Goal: Information Seeking & Learning: Learn about a topic

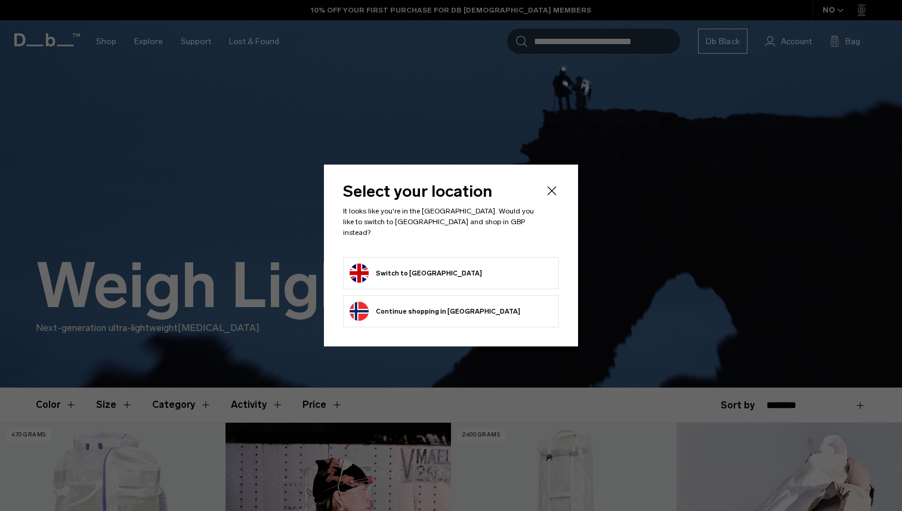
click at [425, 264] on button "Switch to United Kingdom" at bounding box center [415, 273] width 132 height 19
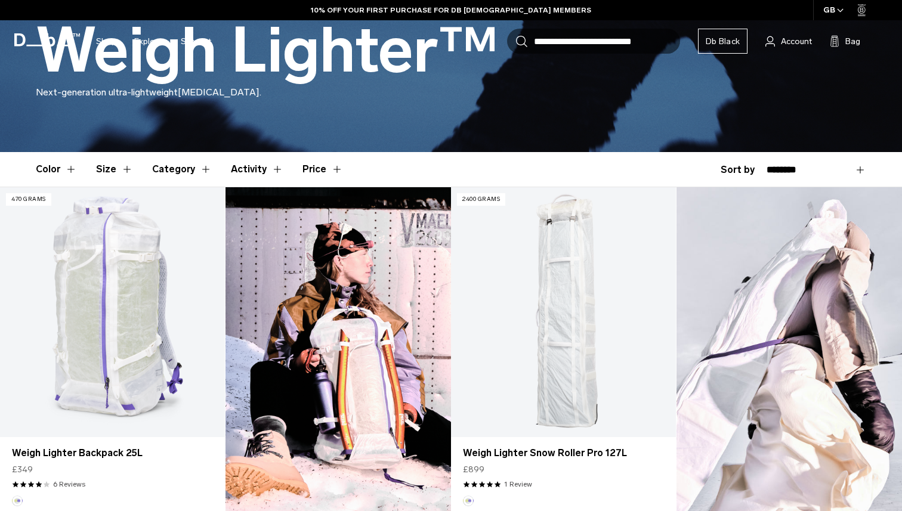
scroll to position [252, 0]
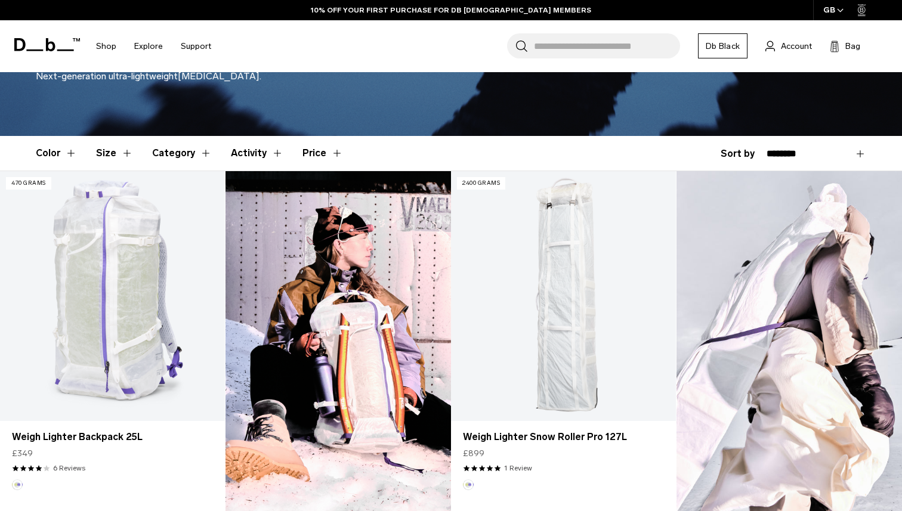
click at [456, 152] on header "Color Size Category Activity Price" at bounding box center [451, 153] width 830 height 35
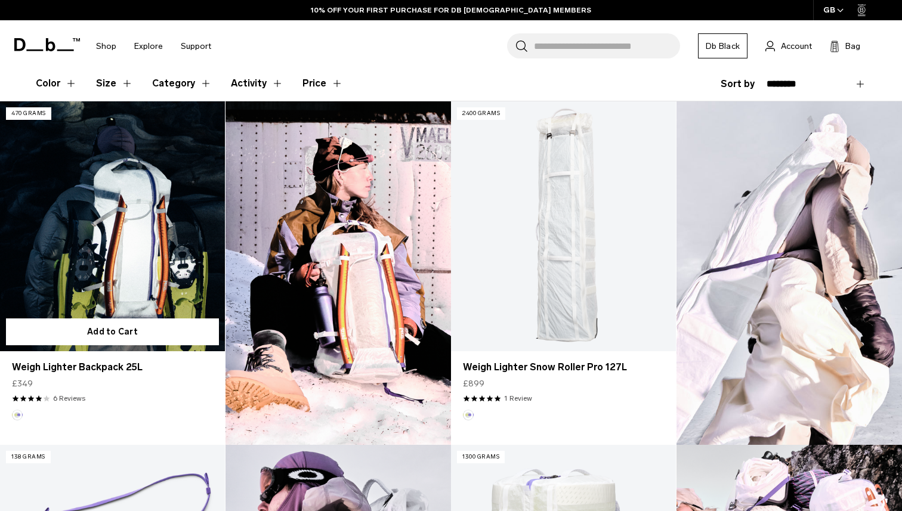
scroll to position [326, 0]
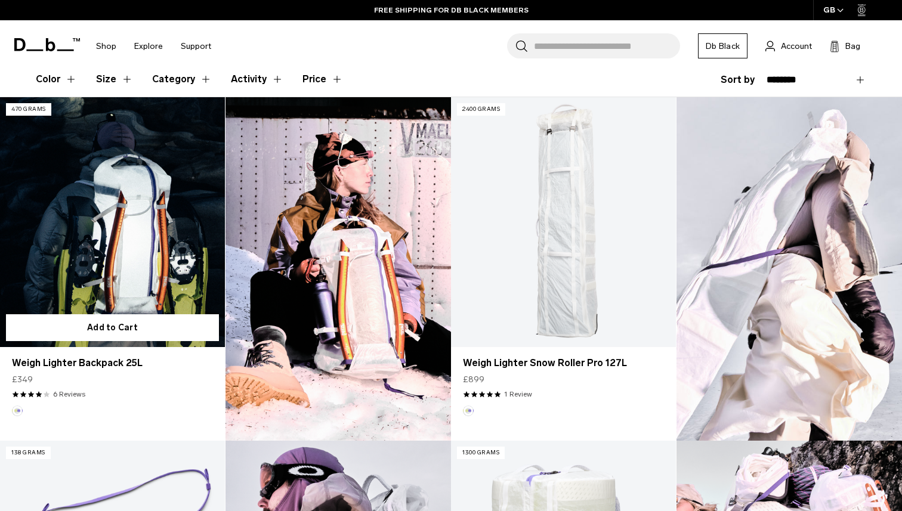
click at [154, 244] on link "Weigh Lighter Backpack 25L" at bounding box center [112, 222] width 225 height 250
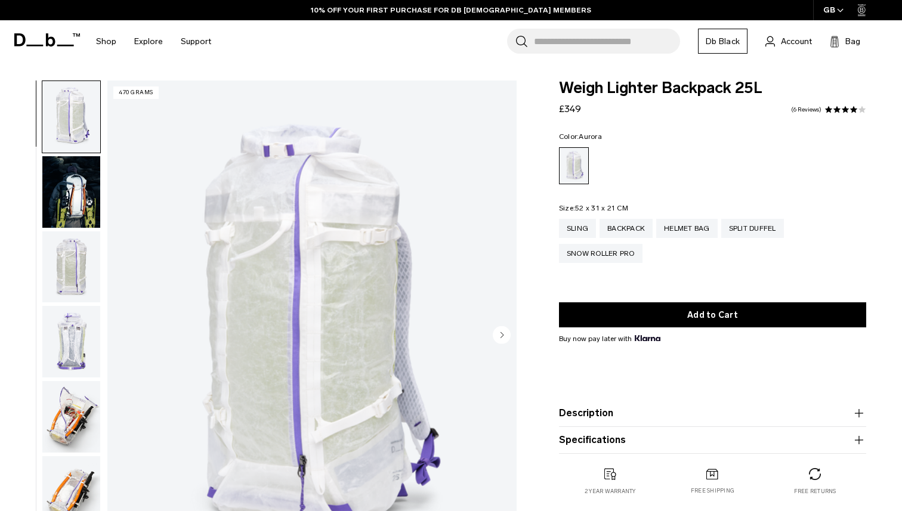
click at [92, 193] on img "button" at bounding box center [71, 192] width 58 height 72
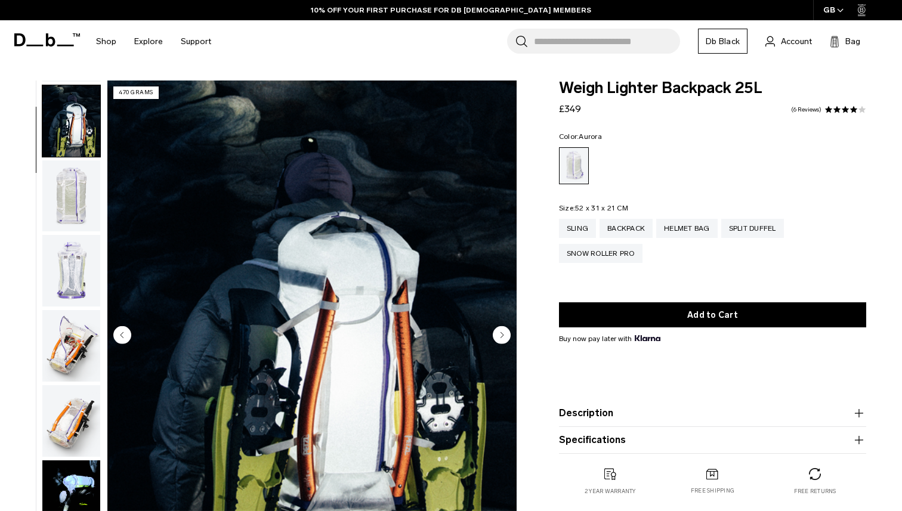
scroll to position [75, 0]
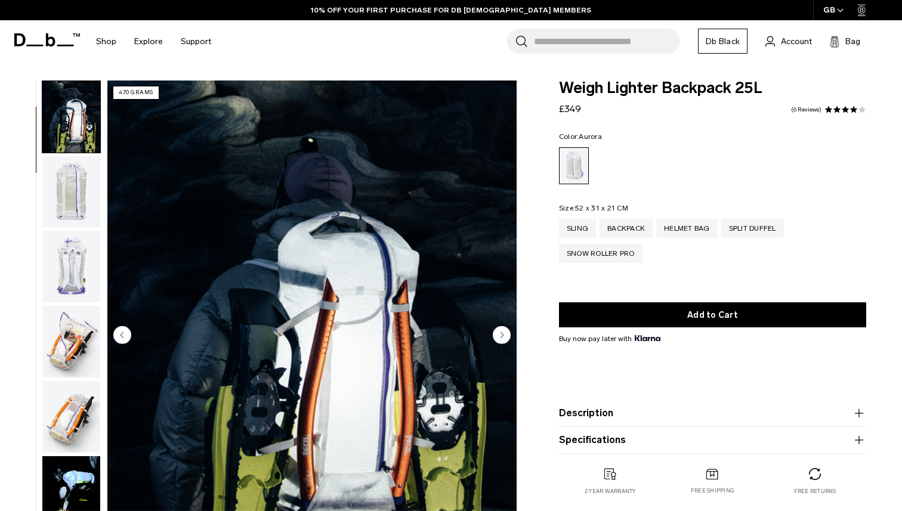
click at [88, 187] on img "button" at bounding box center [71, 192] width 58 height 72
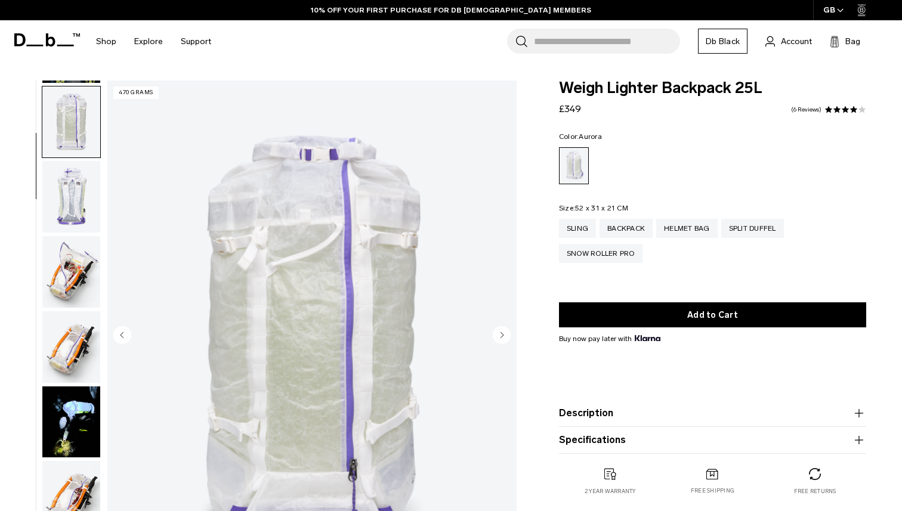
scroll to position [150, 0]
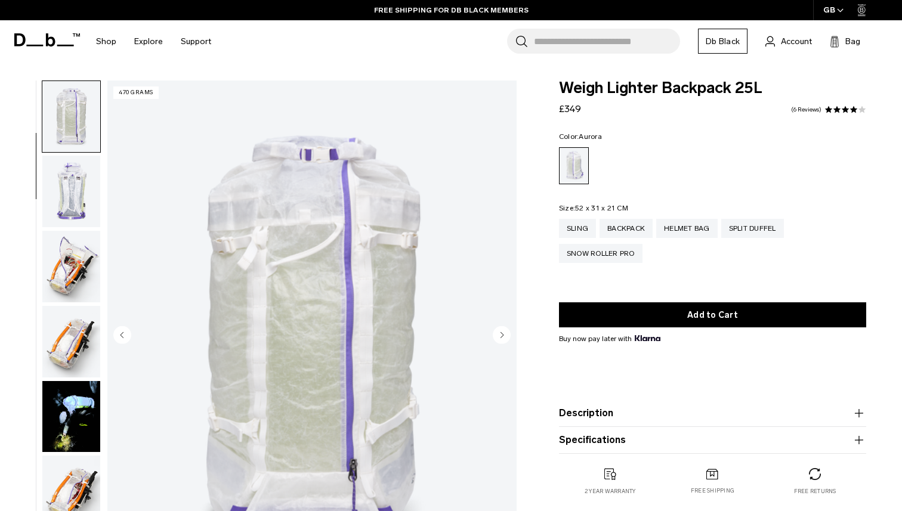
click at [86, 189] on img "button" at bounding box center [71, 192] width 58 height 72
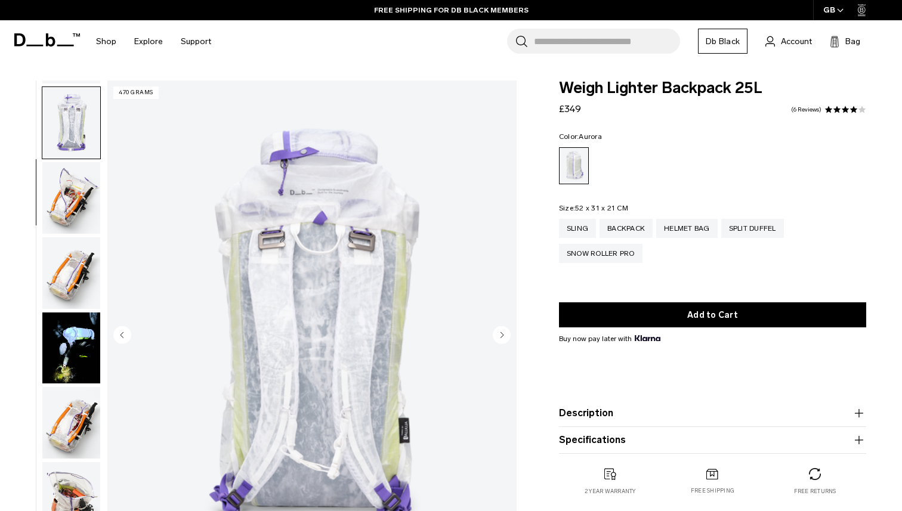
scroll to position [225, 0]
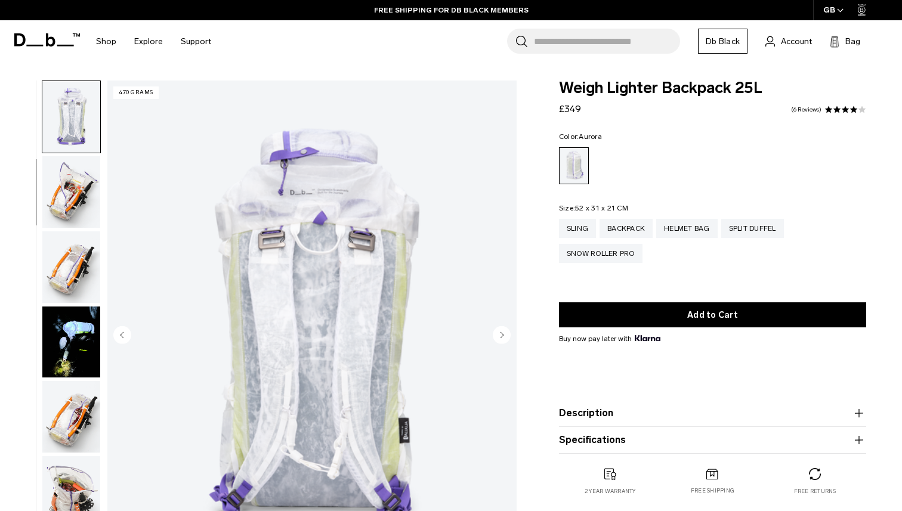
click at [86, 192] on img "button" at bounding box center [71, 192] width 58 height 72
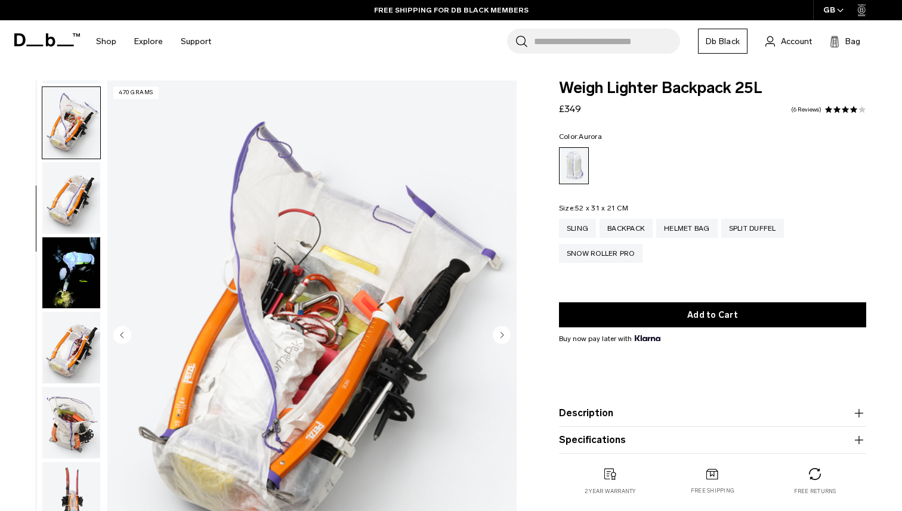
scroll to position [300, 0]
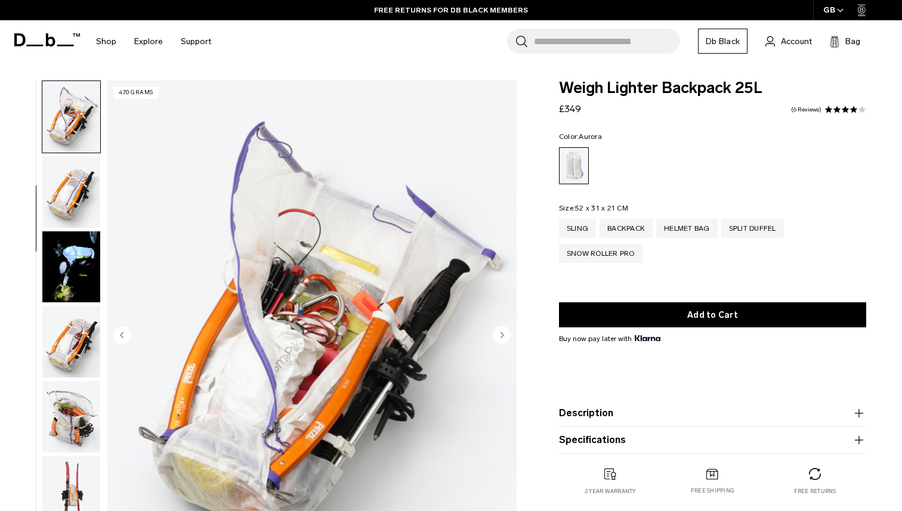
click at [86, 192] on img "button" at bounding box center [71, 192] width 58 height 72
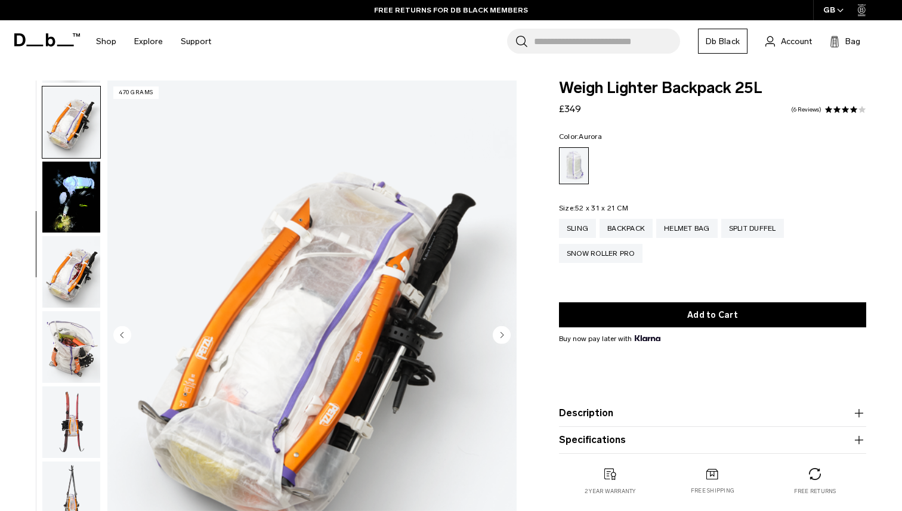
scroll to position [375, 0]
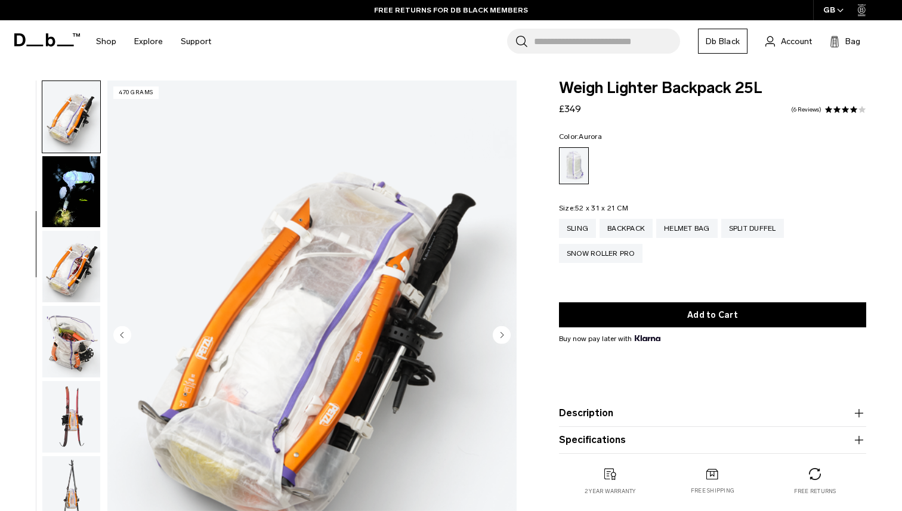
click at [86, 192] on img "button" at bounding box center [71, 192] width 58 height 72
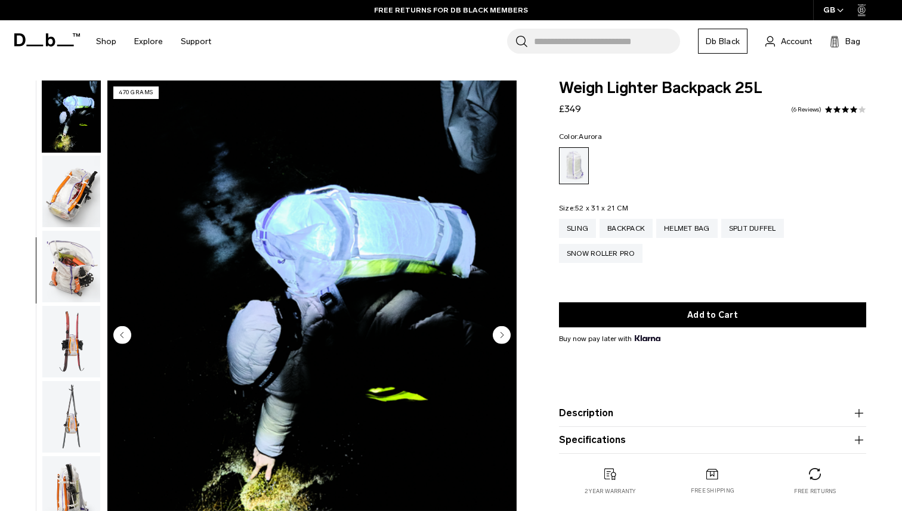
click at [86, 192] on img "button" at bounding box center [71, 192] width 58 height 72
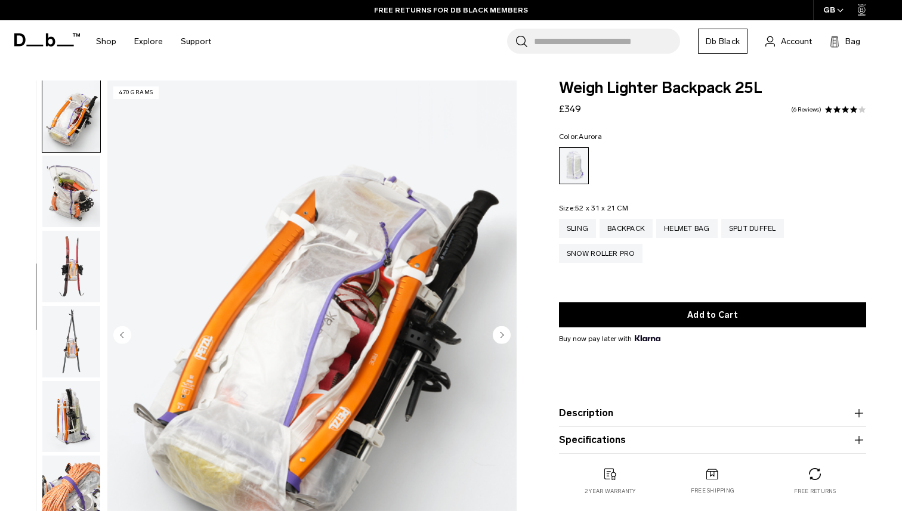
click at [86, 192] on img "button" at bounding box center [71, 192] width 58 height 72
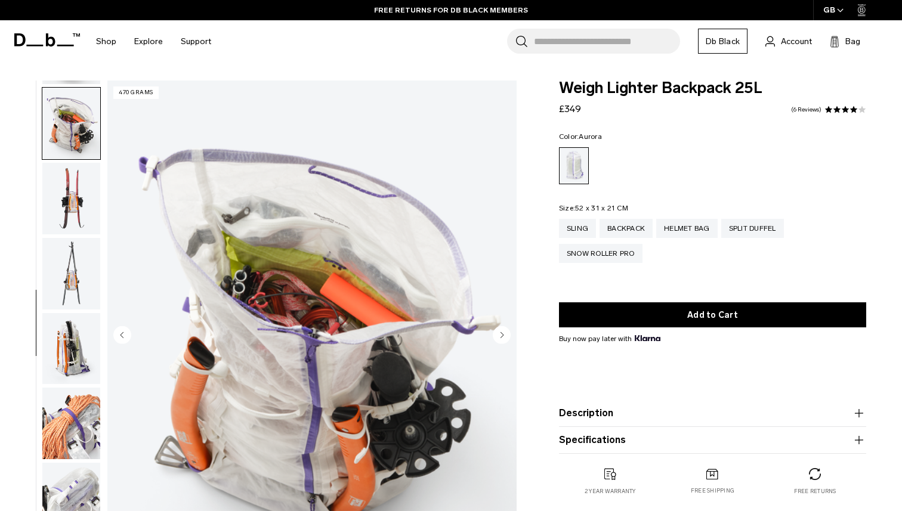
scroll to position [600, 0]
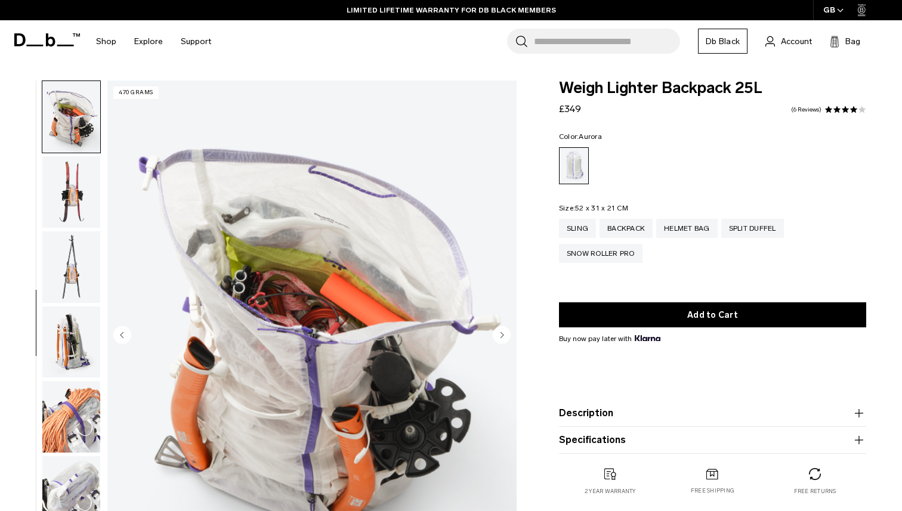
click at [86, 192] on img "button" at bounding box center [71, 192] width 58 height 72
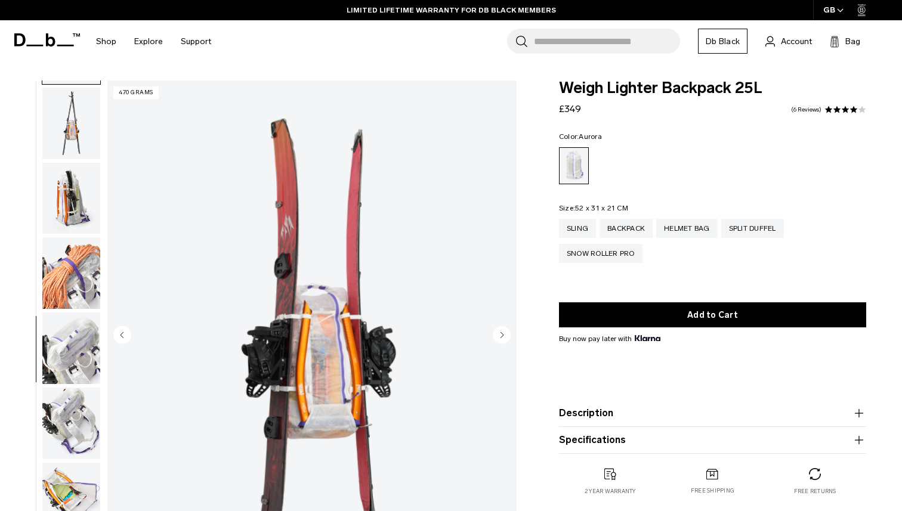
click at [86, 192] on img "button" at bounding box center [71, 199] width 58 height 72
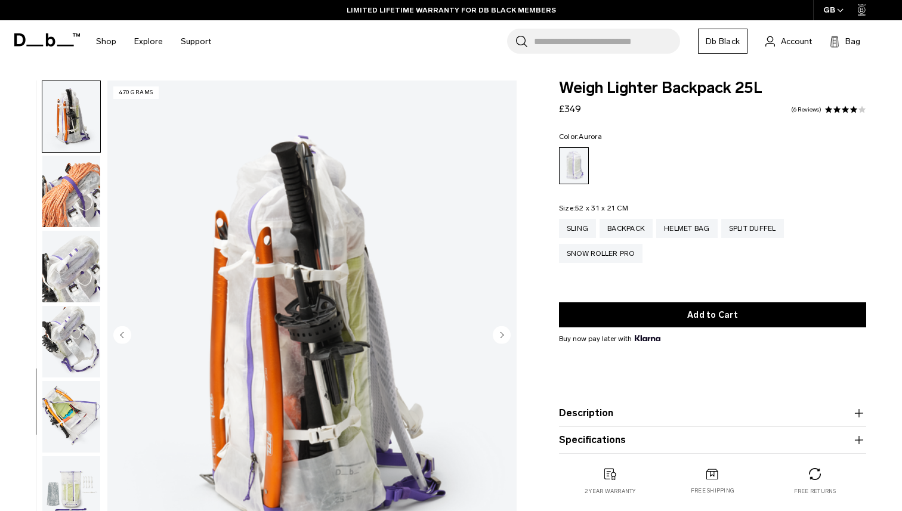
scroll to position [837, 0]
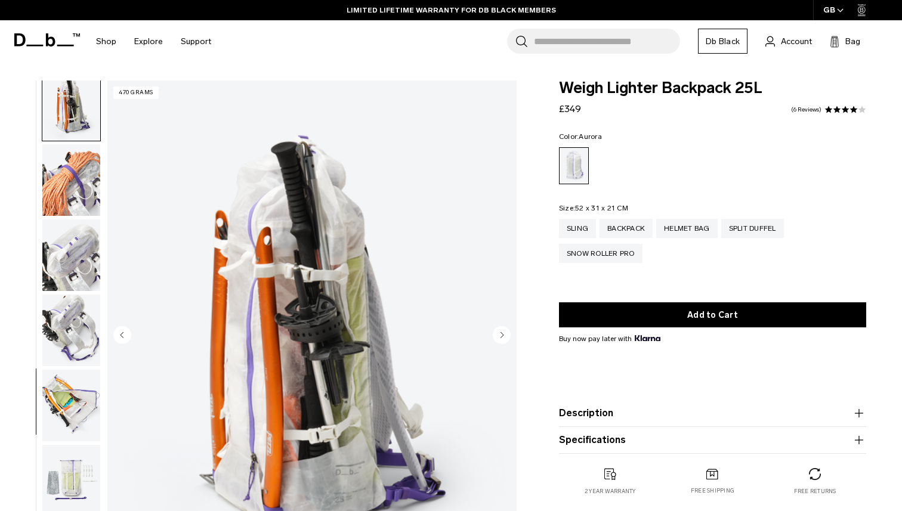
click at [75, 264] on img "button" at bounding box center [71, 255] width 58 height 72
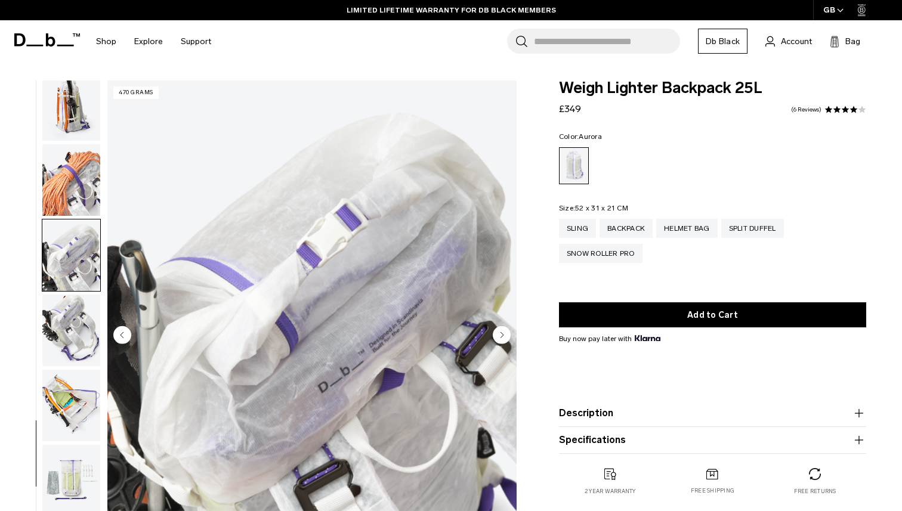
click at [79, 320] on img "button" at bounding box center [71, 331] width 58 height 72
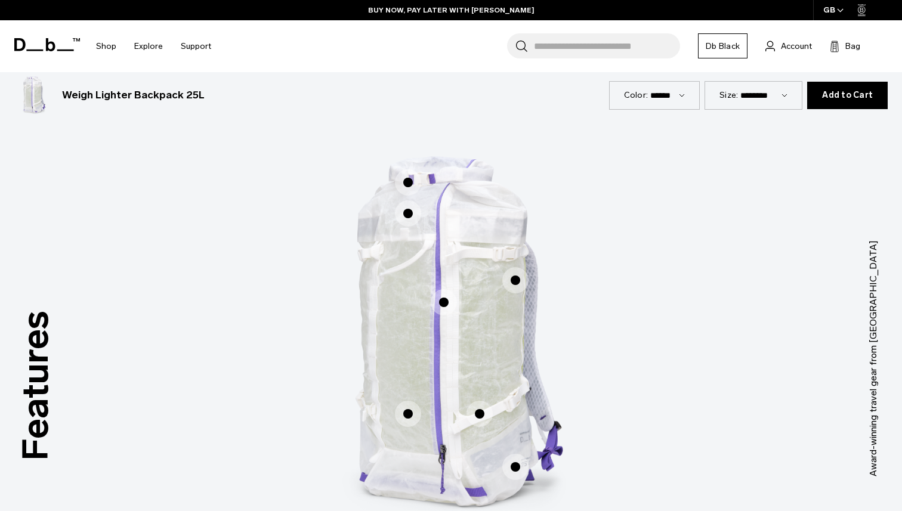
scroll to position [527, 0]
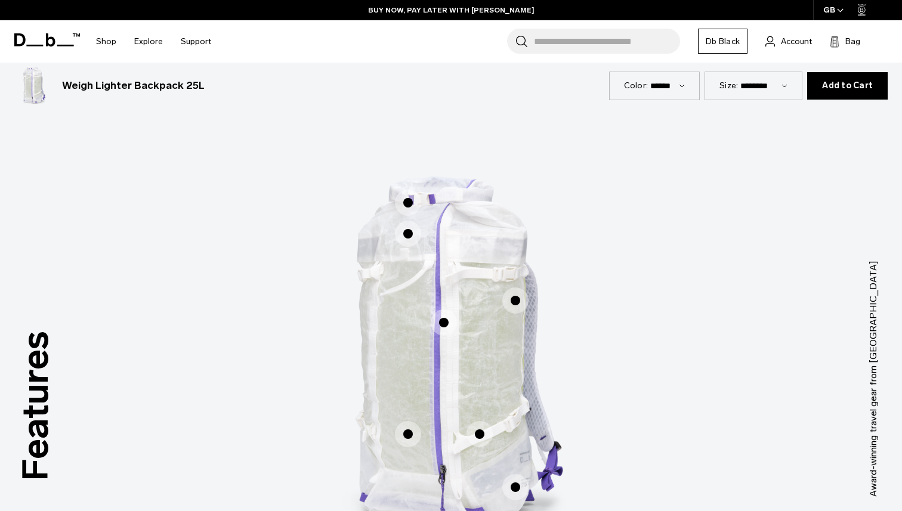
click at [412, 198] on span "1 / 3" at bounding box center [408, 203] width 26 height 26
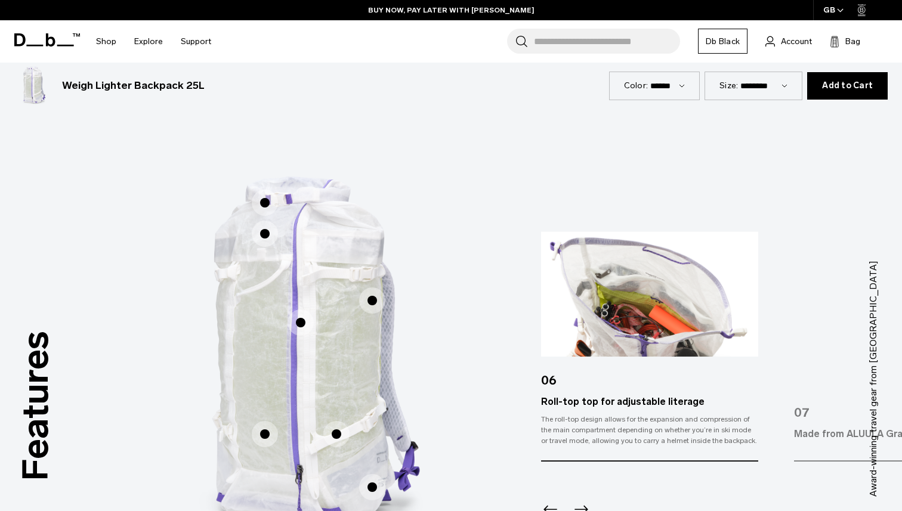
scroll to position [539, 0]
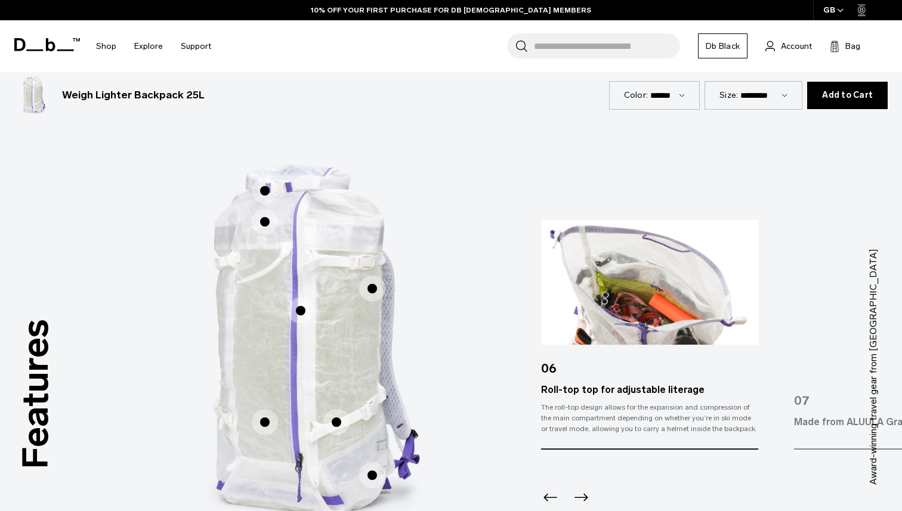
click at [583, 490] on icon "Next slide" at bounding box center [580, 497] width 19 height 19
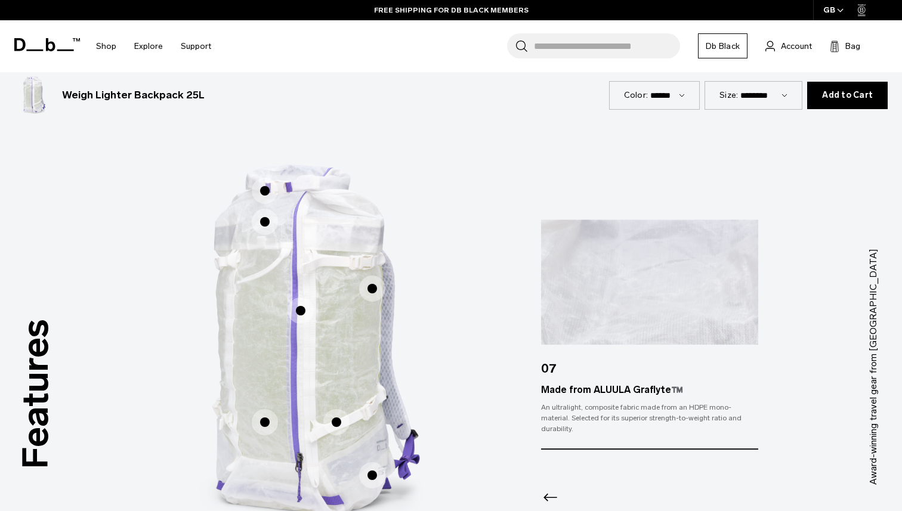
click at [269, 224] on span "1 / 3" at bounding box center [265, 222] width 26 height 26
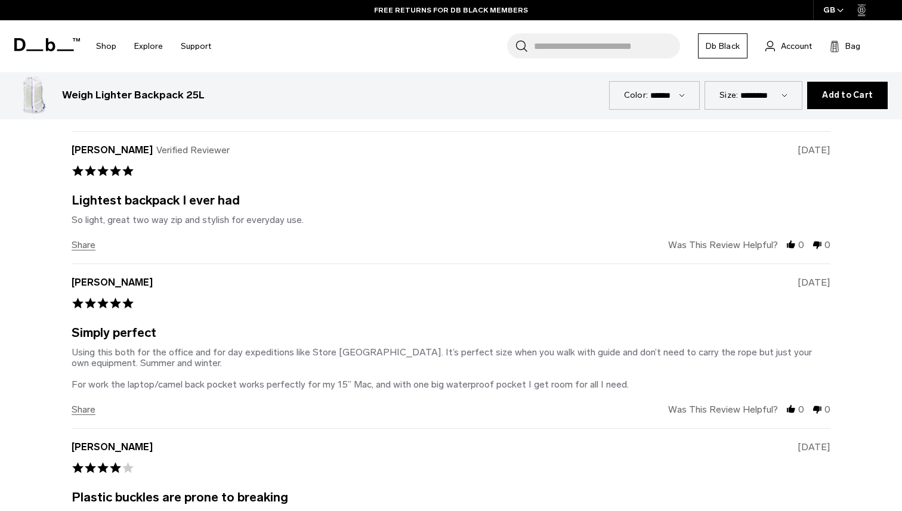
scroll to position [2333, 0]
